Goal: Find contact information: Find contact information

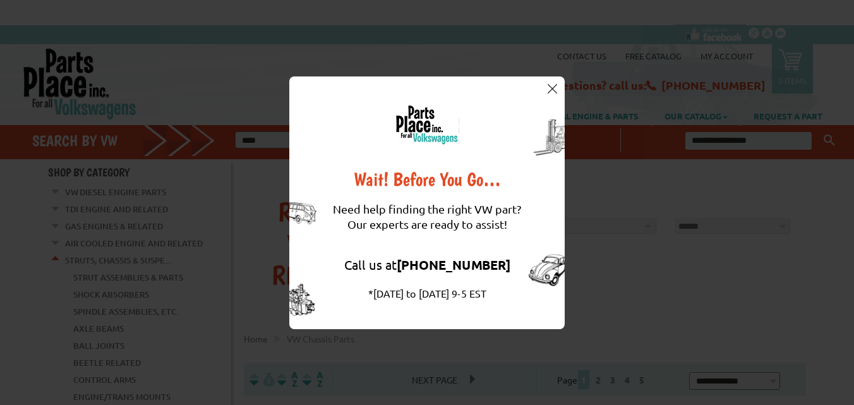
click at [553, 86] on img at bounding box center [552, 88] width 9 height 9
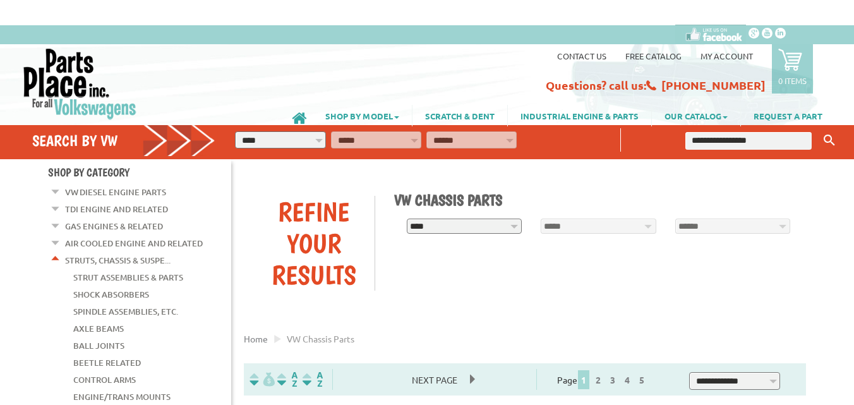
click at [649, 275] on div "**********" at bounding box center [524, 243] width 581 height 130
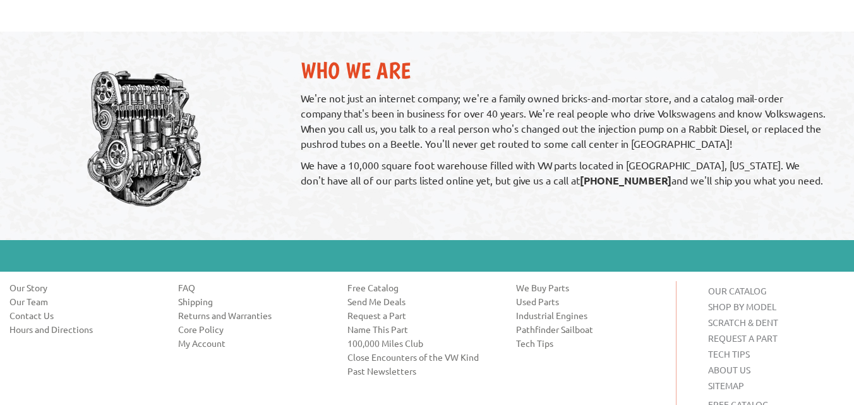
scroll to position [1264, 0]
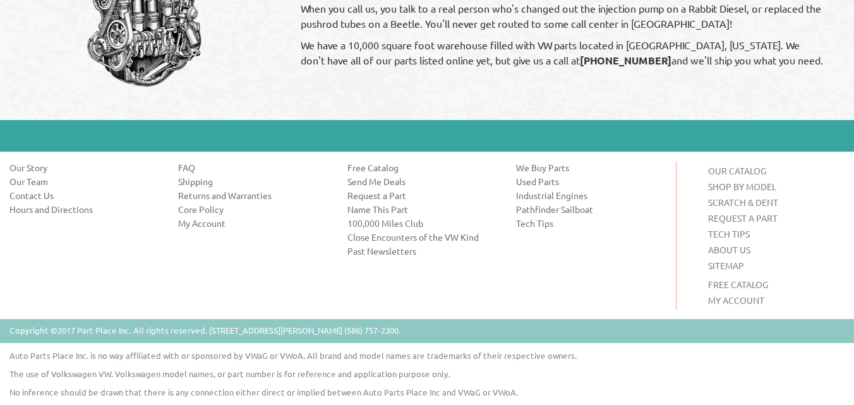
click at [33, 195] on link "Contact Us" at bounding box center [84, 195] width 150 height 13
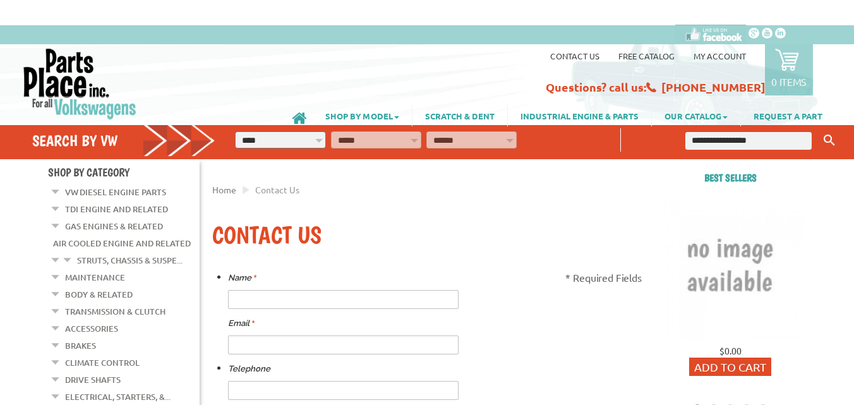
drag, startPoint x: 524, startPoint y: 220, endPoint x: 553, endPoint y: 176, distance: 53.2
click at [839, 71] on div "Contact us Free Catalog My Account 0 items Recently added item(s) × You have no…" at bounding box center [565, 71] width 553 height 48
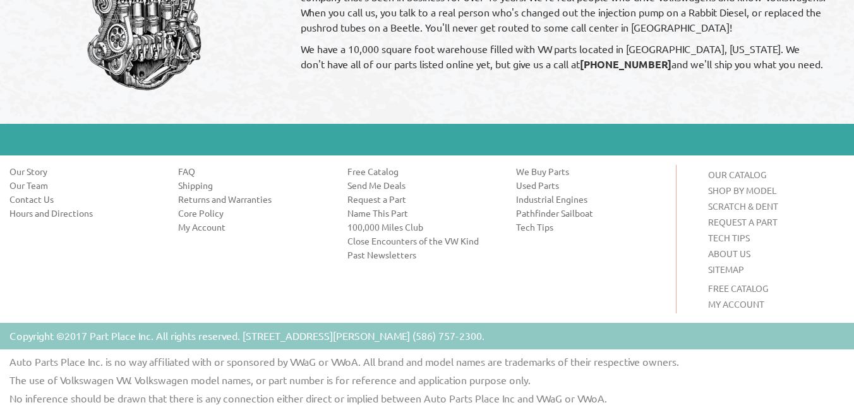
scroll to position [976, 0]
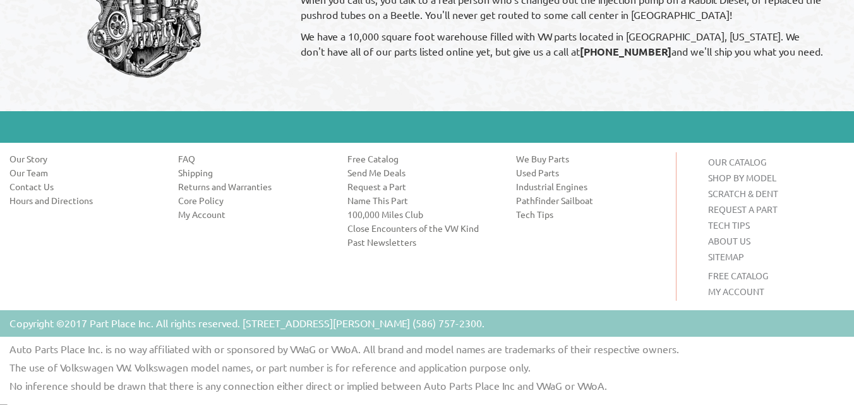
click at [487, 270] on div "ABOUT US Our Story Our Team Contact Us Hours and Directions CUSTOMER SERVICE FA…" at bounding box center [422, 226] width 844 height 148
